Goal: Task Accomplishment & Management: Complete application form

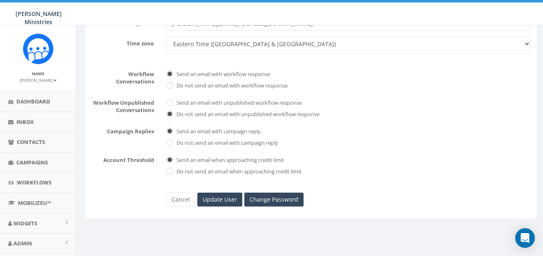
scroll to position [180, 0]
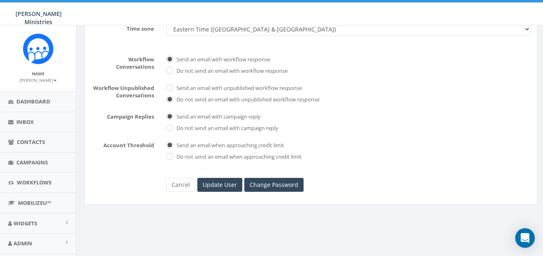
click at [222, 191] on div "* First name Jonathan * Last name Macnab Phone * Email jonathan@alexmcfarland.c…" at bounding box center [311, 69] width 452 height 269
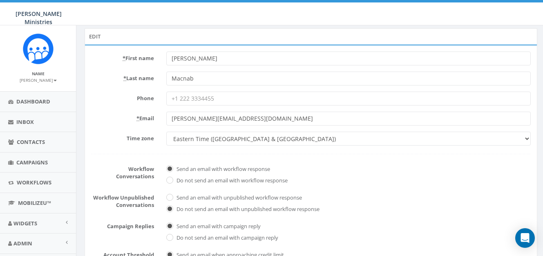
scroll to position [74, 0]
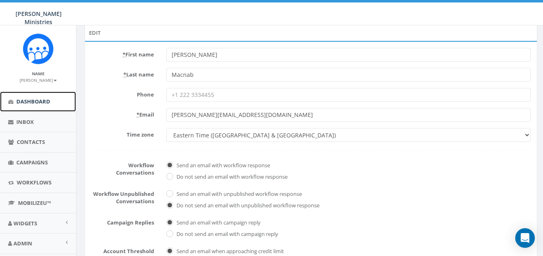
click at [31, 101] on span "Dashboard" at bounding box center [33, 101] width 34 height 7
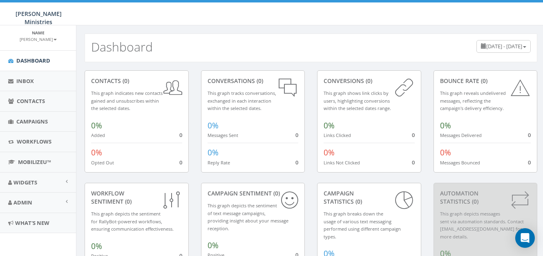
click at [118, 89] on div "contacts (0) This graph indicates new contacts gained and unsubscribes within t…" at bounding box center [137, 121] width 104 height 102
click at [29, 97] on span "Contacts" at bounding box center [31, 100] width 28 height 7
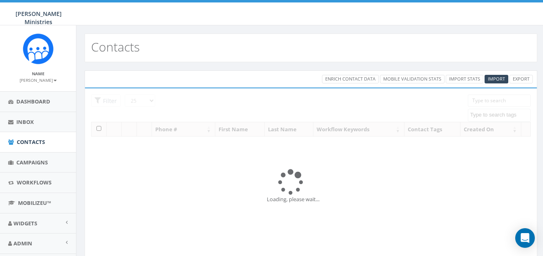
select select
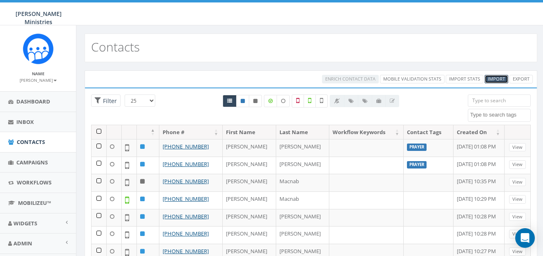
click at [496, 80] on span "Import" at bounding box center [495, 79] width 17 height 6
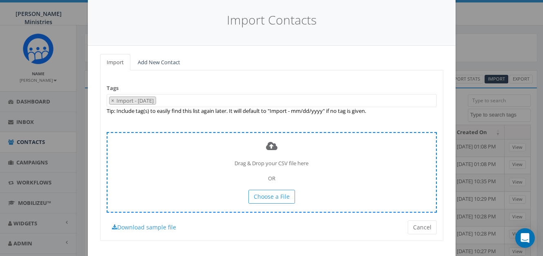
scroll to position [39, 0]
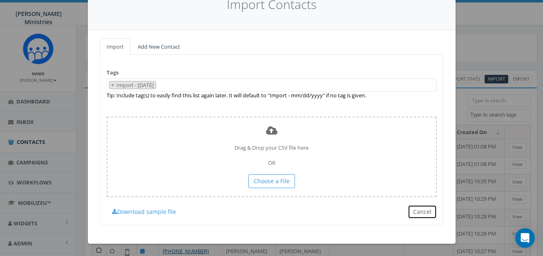
click at [417, 216] on button "Cancel" at bounding box center [421, 212] width 29 height 14
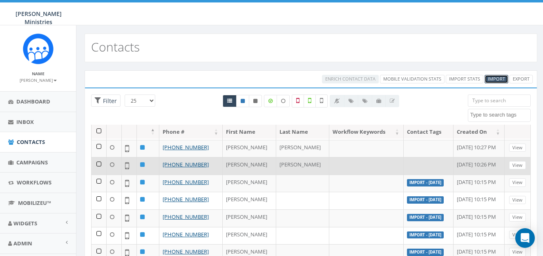
scroll to position [100, 0]
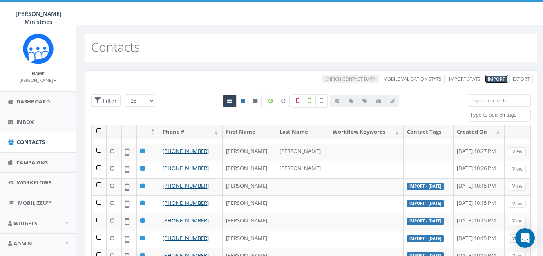
click at [487, 79] on span "Import" at bounding box center [495, 79] width 17 height 6
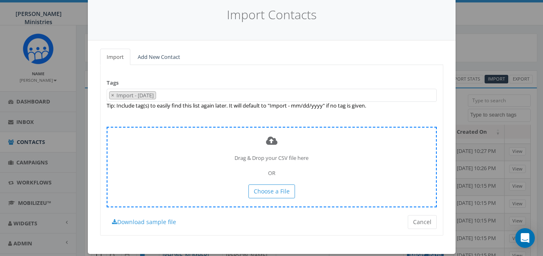
scroll to position [39, 0]
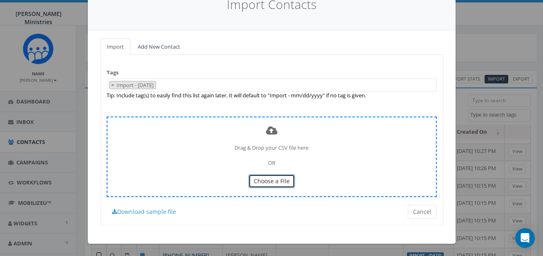
click at [261, 182] on span "Choose a File" at bounding box center [272, 181] width 36 height 8
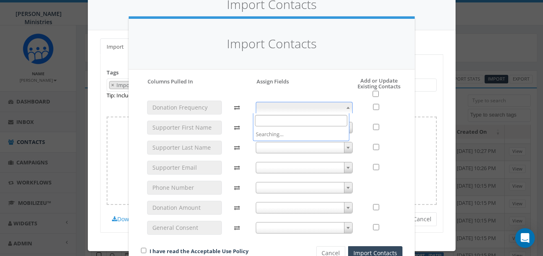
click at [293, 107] on span at bounding box center [304, 107] width 97 height 11
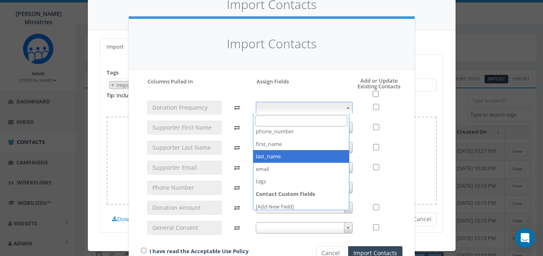
scroll to position [31, 0]
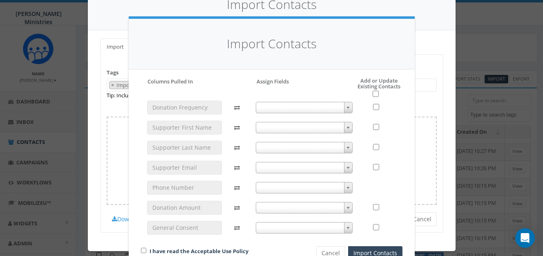
click at [293, 76] on div "Please accept policy to proceed Please map phone number field to proceed Column…" at bounding box center [272, 168] width 286 height 198
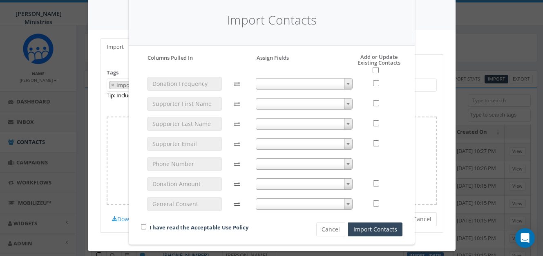
scroll to position [24, 0]
click at [290, 84] on span at bounding box center [304, 83] width 97 height 11
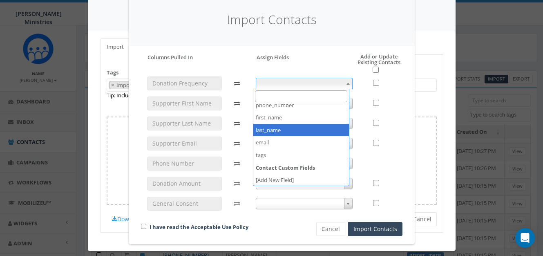
scroll to position [31, 0]
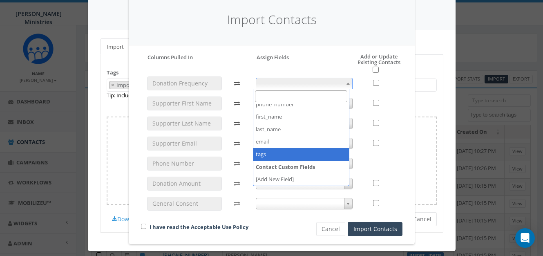
select select "tags"
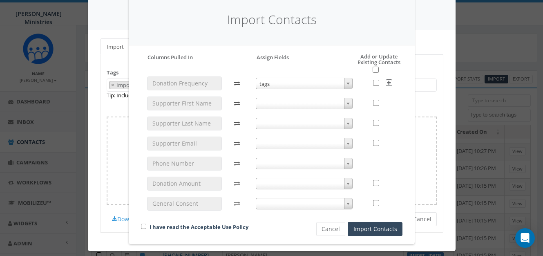
click at [274, 103] on span at bounding box center [304, 103] width 97 height 11
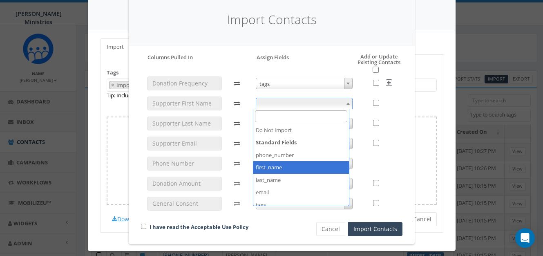
select select "first_name"
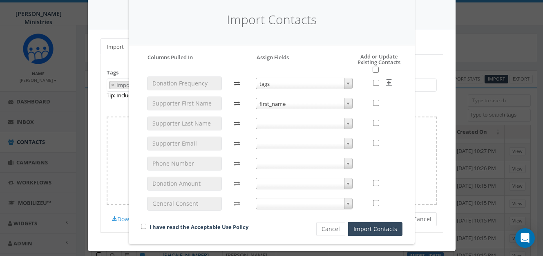
click at [274, 123] on span at bounding box center [304, 123] width 97 height 11
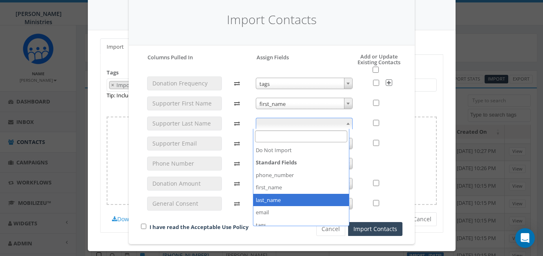
select select "last_name"
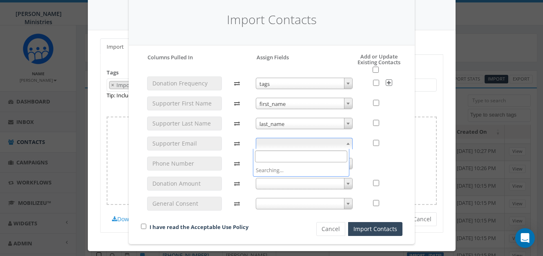
click at [270, 144] on span at bounding box center [304, 143] width 97 height 11
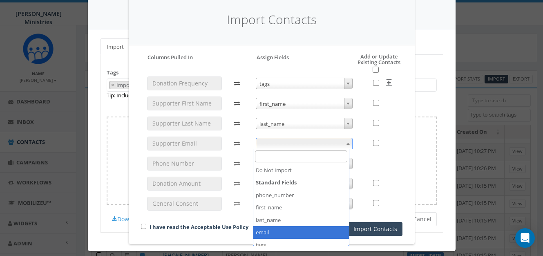
select select "email"
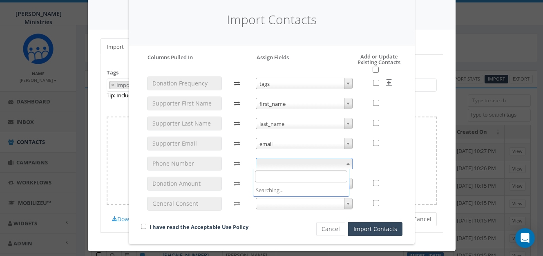
click at [269, 165] on span at bounding box center [304, 163] width 97 height 11
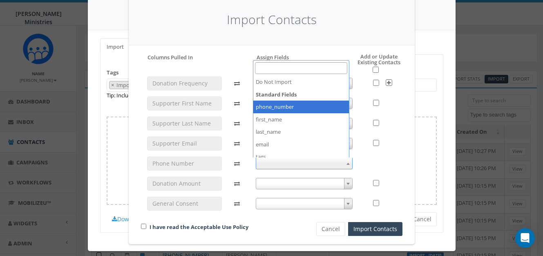
select select "phone_number"
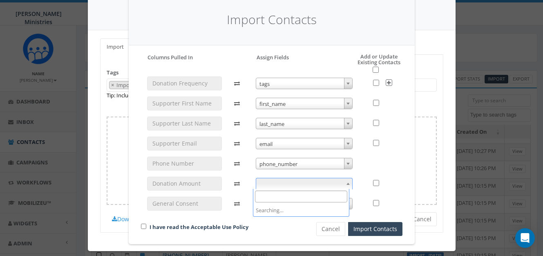
click at [276, 185] on span at bounding box center [304, 183] width 97 height 11
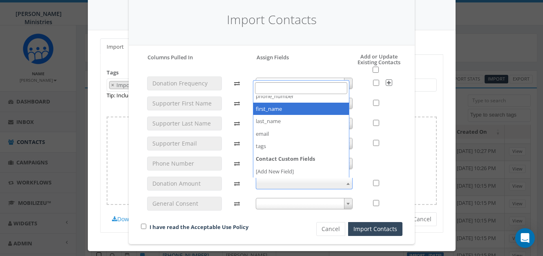
scroll to position [0, 0]
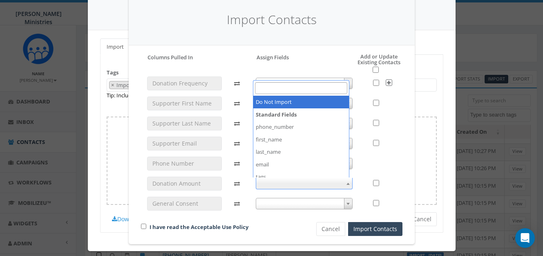
select select "do_not_import_this_field"
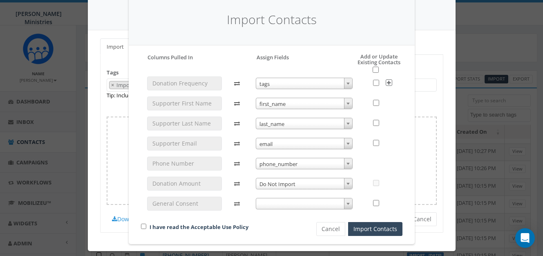
click at [287, 204] on span at bounding box center [304, 203] width 97 height 11
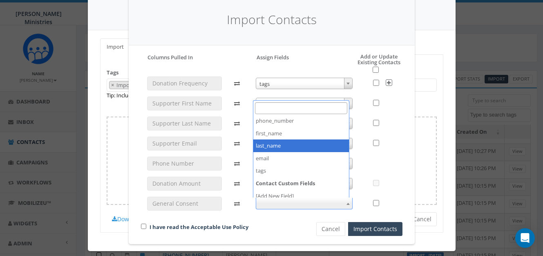
scroll to position [31, 0]
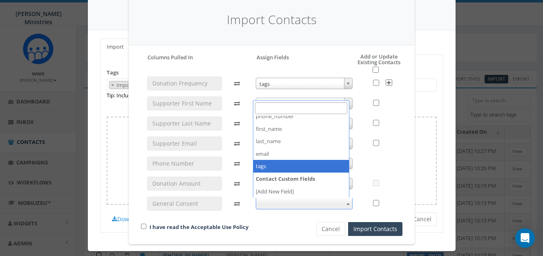
select select "tags"
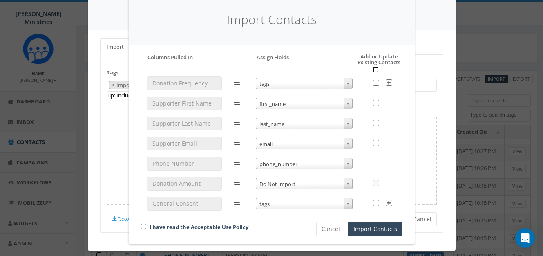
click at [372, 70] on input "checkbox" at bounding box center [375, 70] width 6 height 6
checkbox input "true"
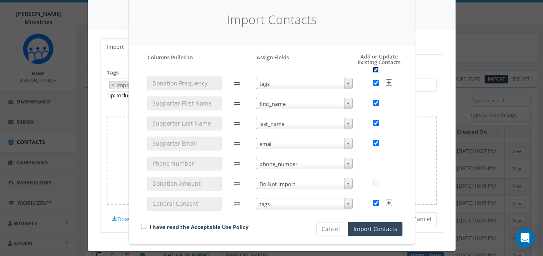
checkbox input "true"
click at [141, 226] on input "checkbox" at bounding box center [143, 225] width 5 height 5
checkbox input "true"
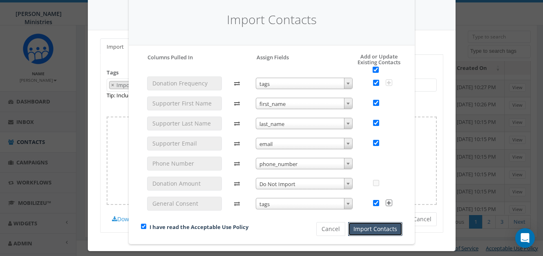
click at [378, 229] on button "Import Contacts" at bounding box center [375, 229] width 54 height 14
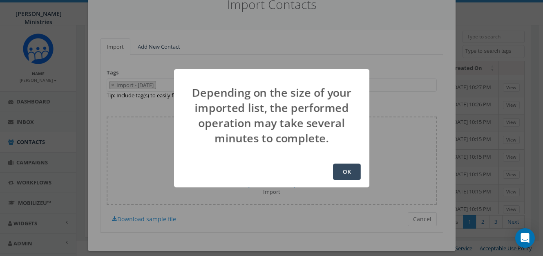
click at [346, 173] on button "OK" at bounding box center [347, 171] width 28 height 16
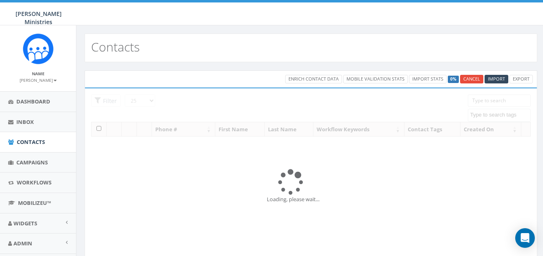
select select
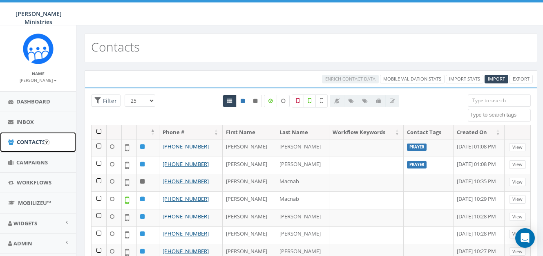
click at [24, 141] on span "Contacts" at bounding box center [31, 141] width 28 height 7
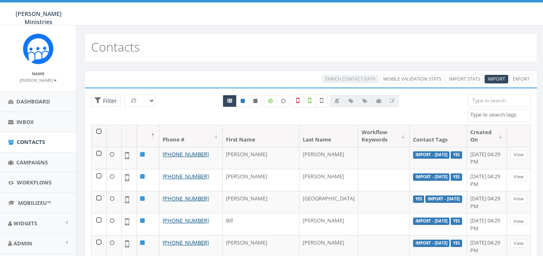
select select
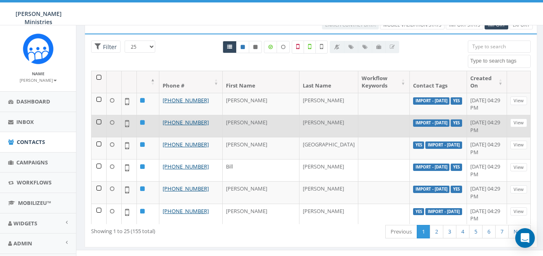
scroll to position [49, 0]
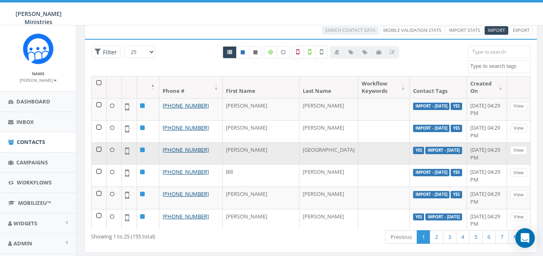
click at [409, 155] on td "Yes Import - 10/09/2025" at bounding box center [437, 153] width 57 height 22
click at [425, 151] on label "Import - 10/09/2025" at bounding box center [443, 150] width 37 height 7
click at [514, 152] on link "View" at bounding box center [518, 150] width 17 height 9
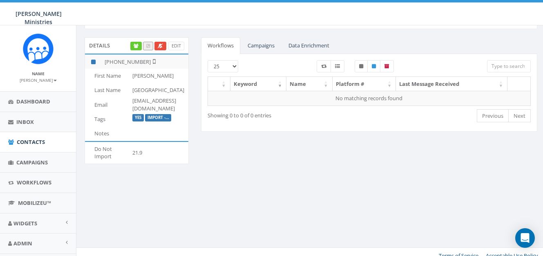
scroll to position [41, 0]
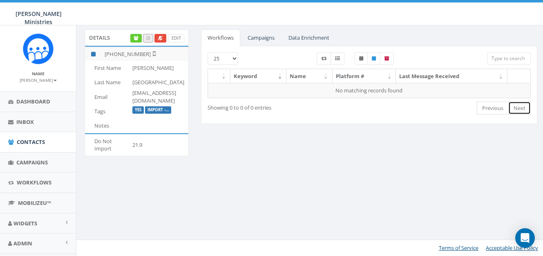
click at [520, 107] on link "Next" at bounding box center [519, 107] width 22 height 13
click at [111, 118] on td "Tags" at bounding box center [107, 111] width 44 height 14
click at [120, 118] on td "Tags" at bounding box center [107, 111] width 44 height 14
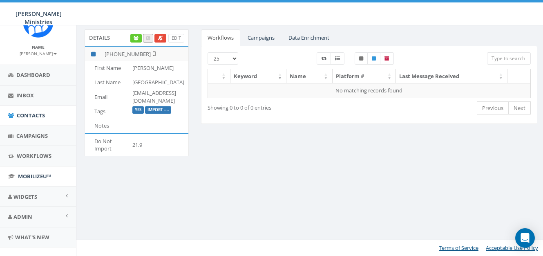
scroll to position [0, 0]
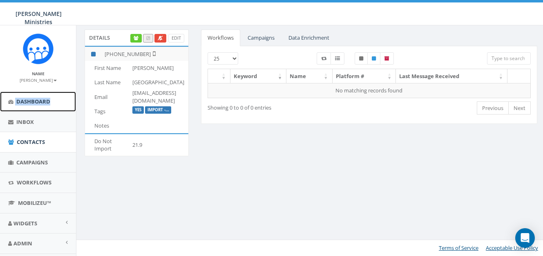
click at [20, 101] on span "Dashboard" at bounding box center [33, 101] width 34 height 7
